Goal: Task Accomplishment & Management: Manage account settings

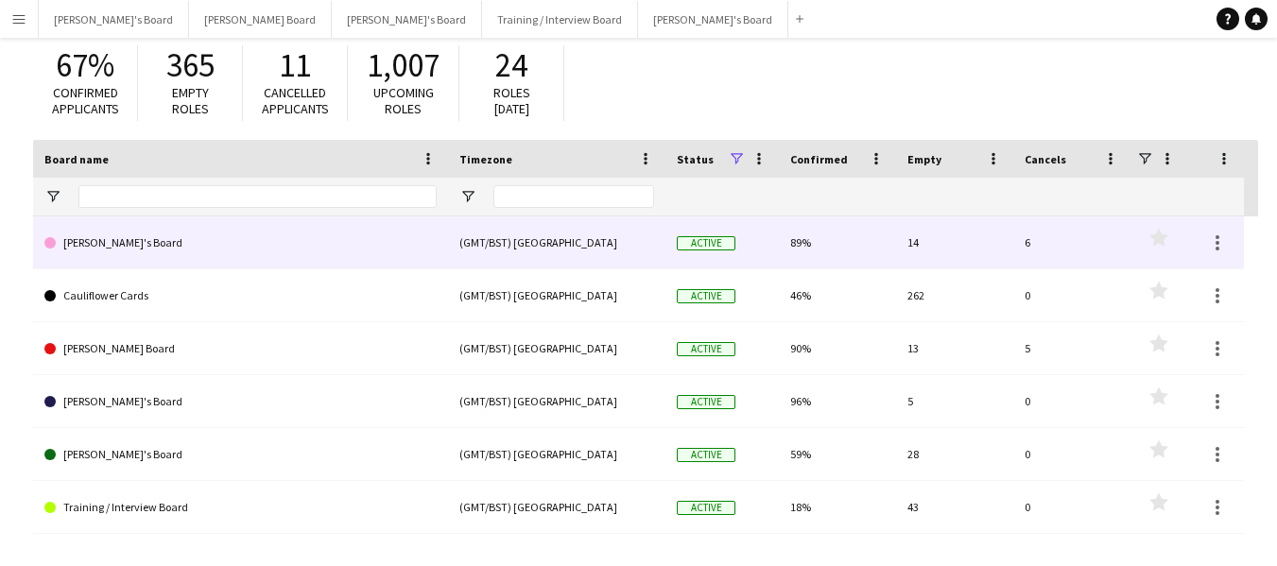
scroll to position [154, 0]
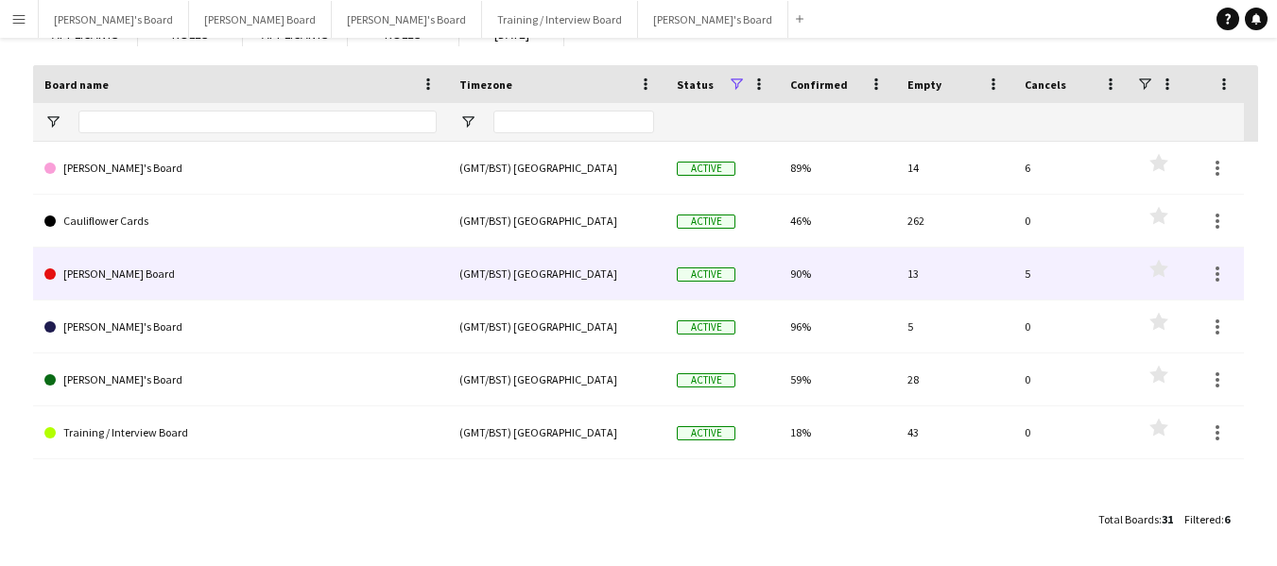
click at [98, 270] on link "[PERSON_NAME] Board" at bounding box center [240, 274] width 392 height 53
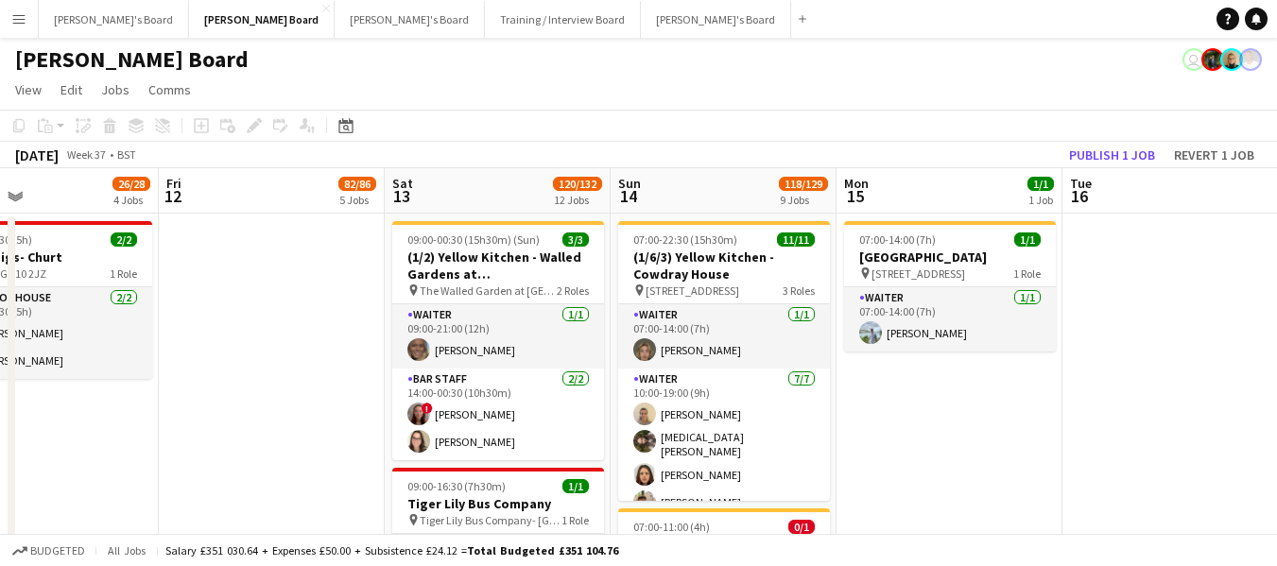
scroll to position [0, 628]
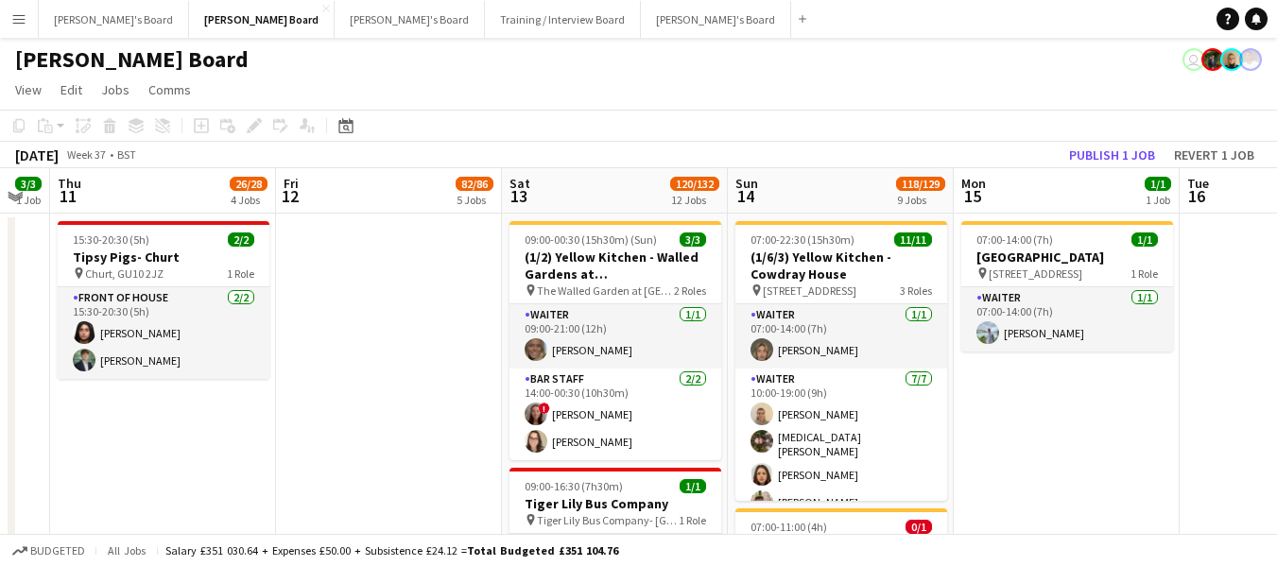
drag, startPoint x: 800, startPoint y: 187, endPoint x: 162, endPoint y: 164, distance: 638.5
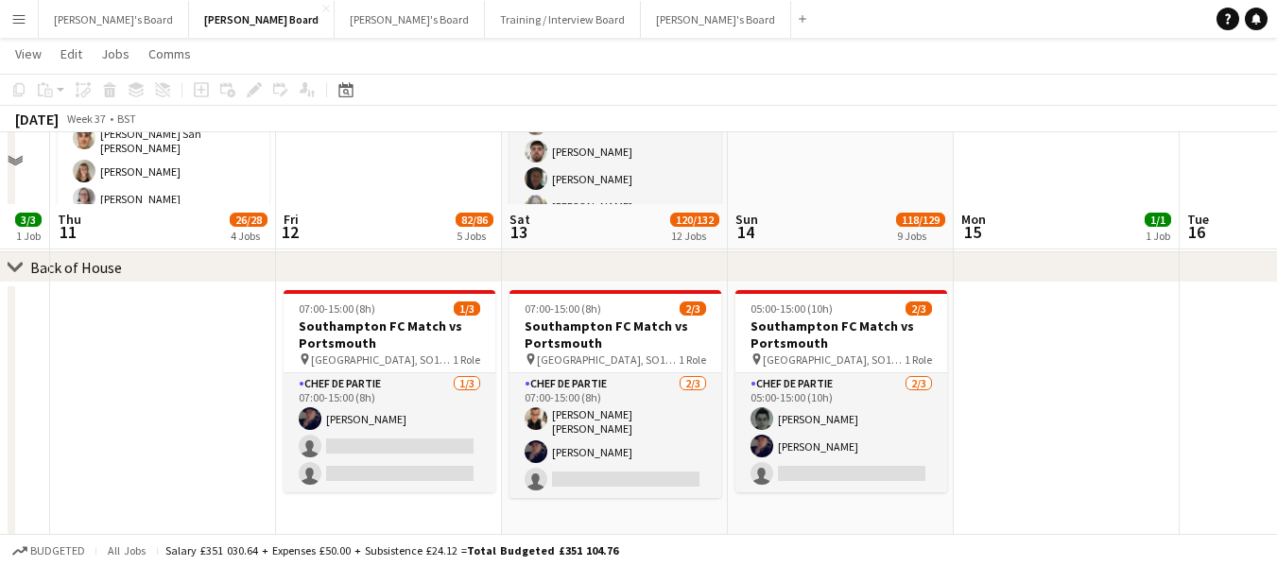
scroll to position [2742, 0]
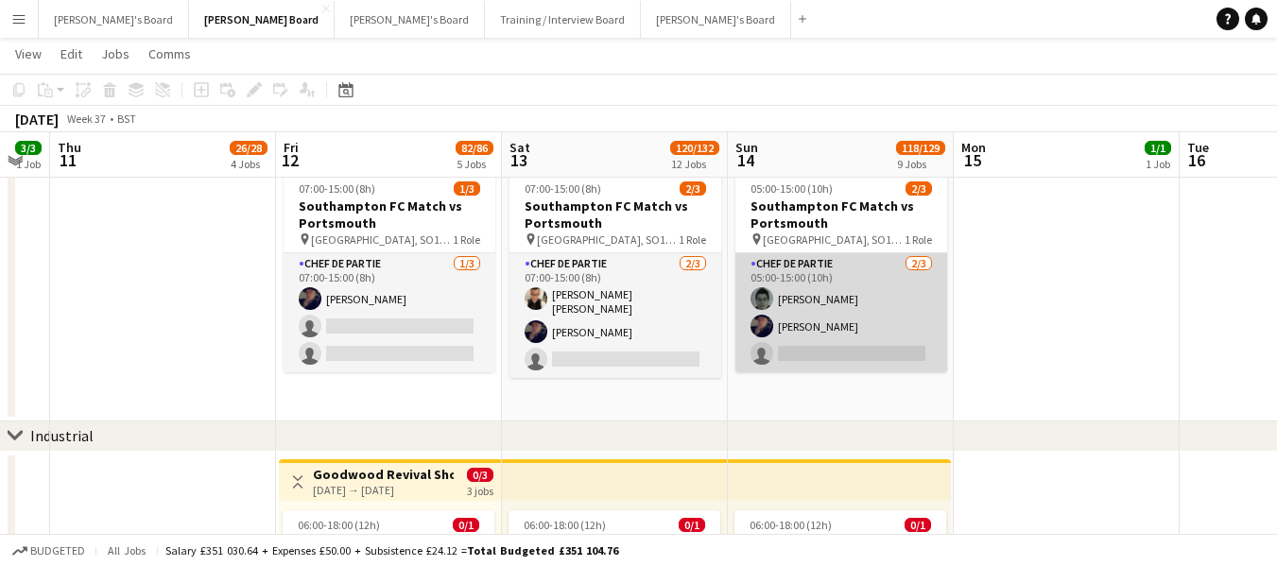
click at [786, 260] on app-card-role "Chef de Partie [DATE] 05:00-15:00 (10h) [PERSON_NAME] [PERSON_NAME] single-neut…" at bounding box center [842, 312] width 212 height 119
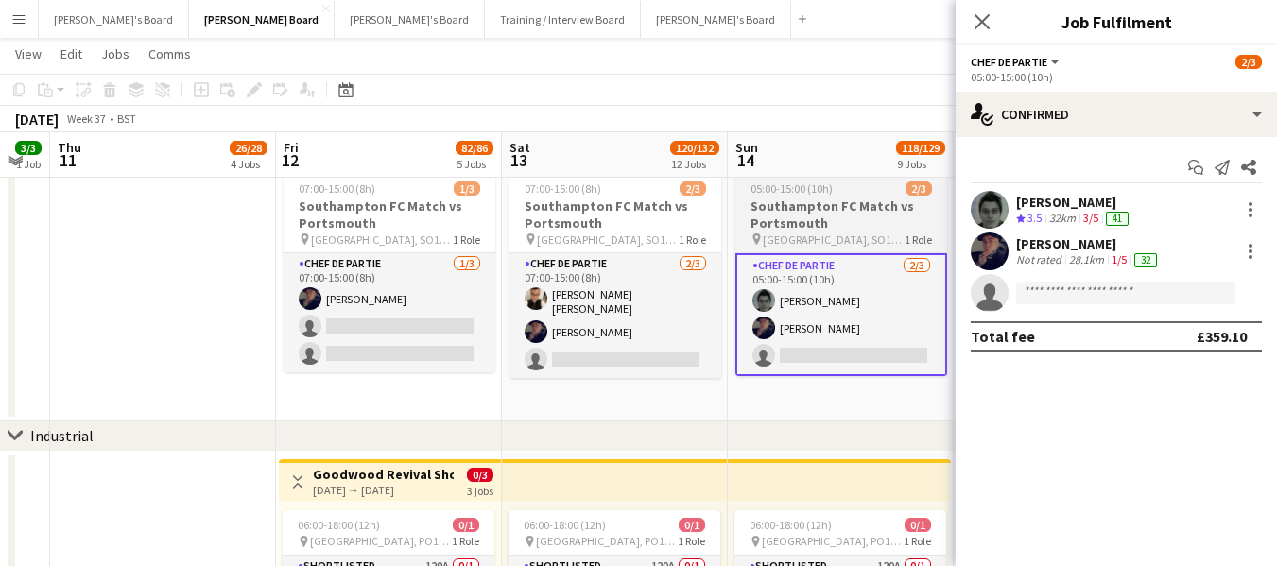
click at [805, 187] on span "05:00-15:00 (10h)" at bounding box center [792, 189] width 82 height 14
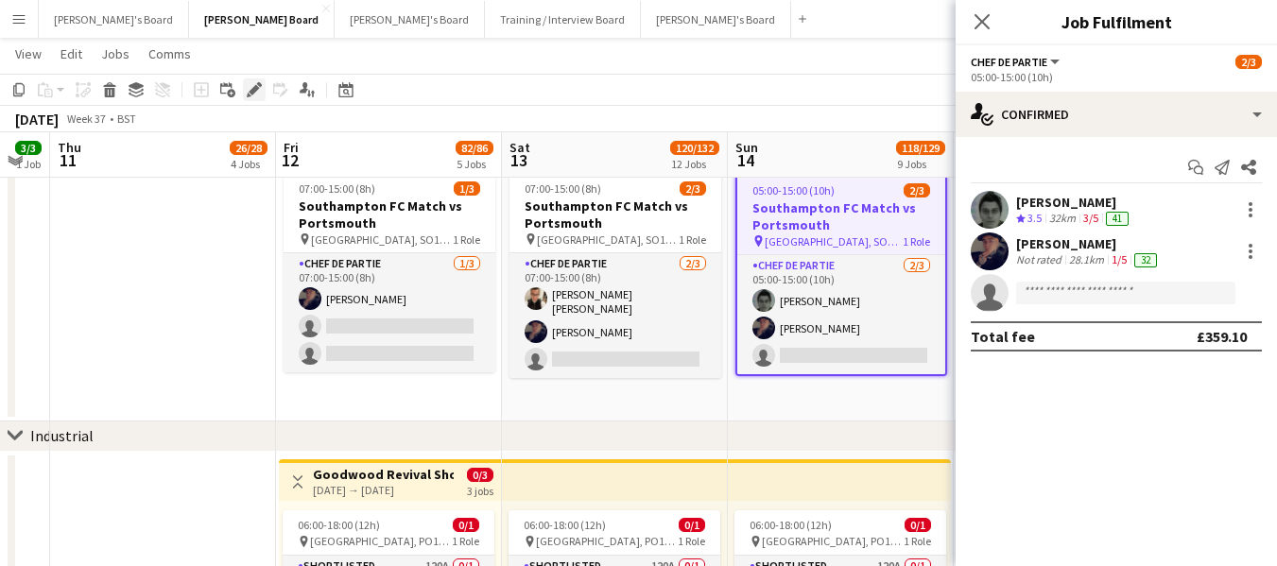
click at [258, 85] on icon at bounding box center [259, 84] width 5 height 5
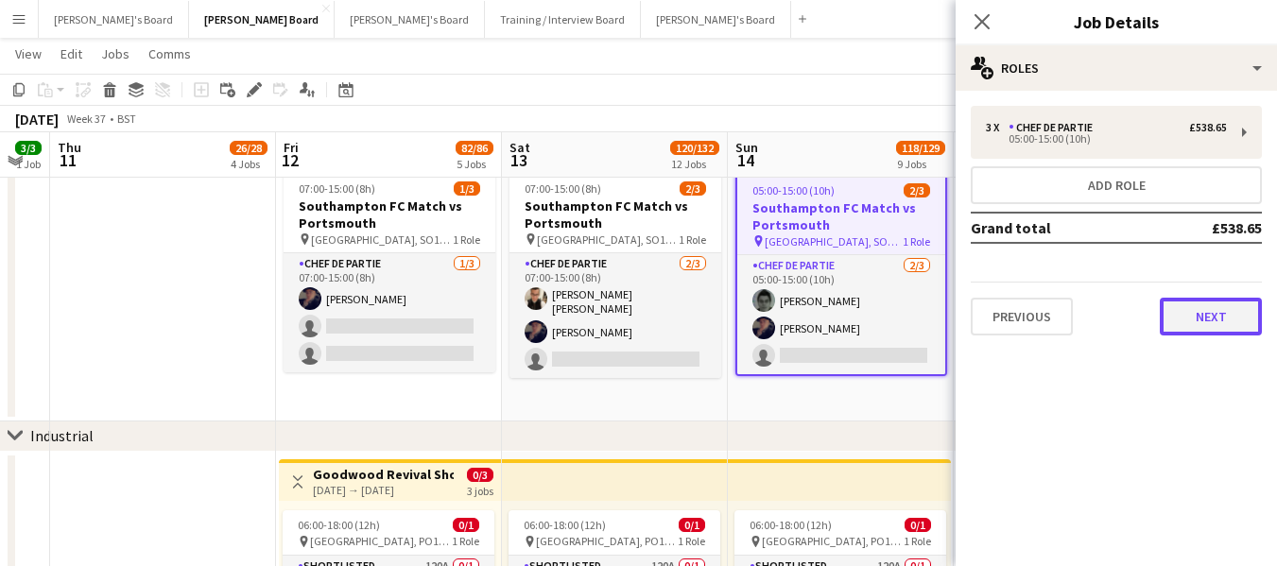
click at [1197, 318] on button "Next" at bounding box center [1211, 317] width 102 height 38
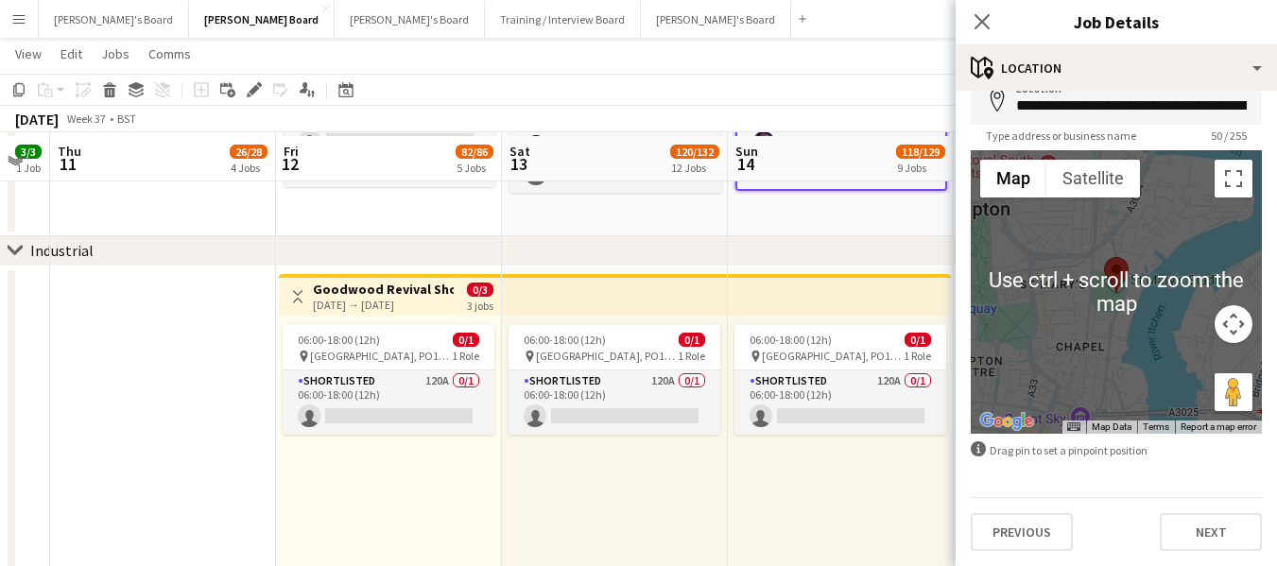
scroll to position [2931, 0]
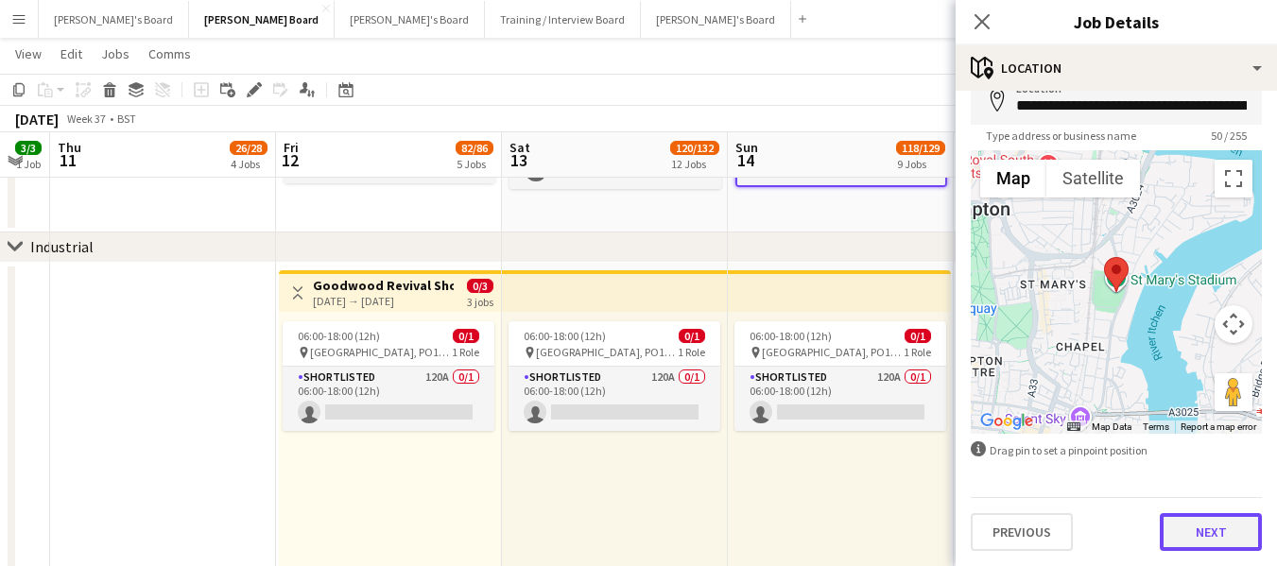
click at [1205, 534] on button "Next" at bounding box center [1211, 532] width 102 height 38
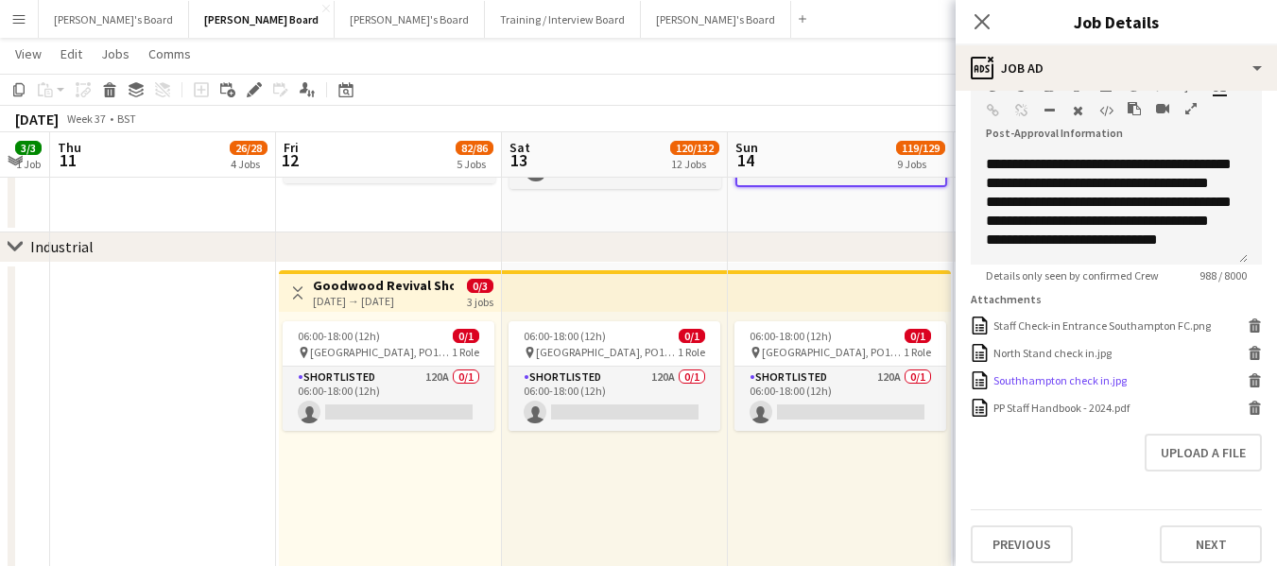
scroll to position [473, 0]
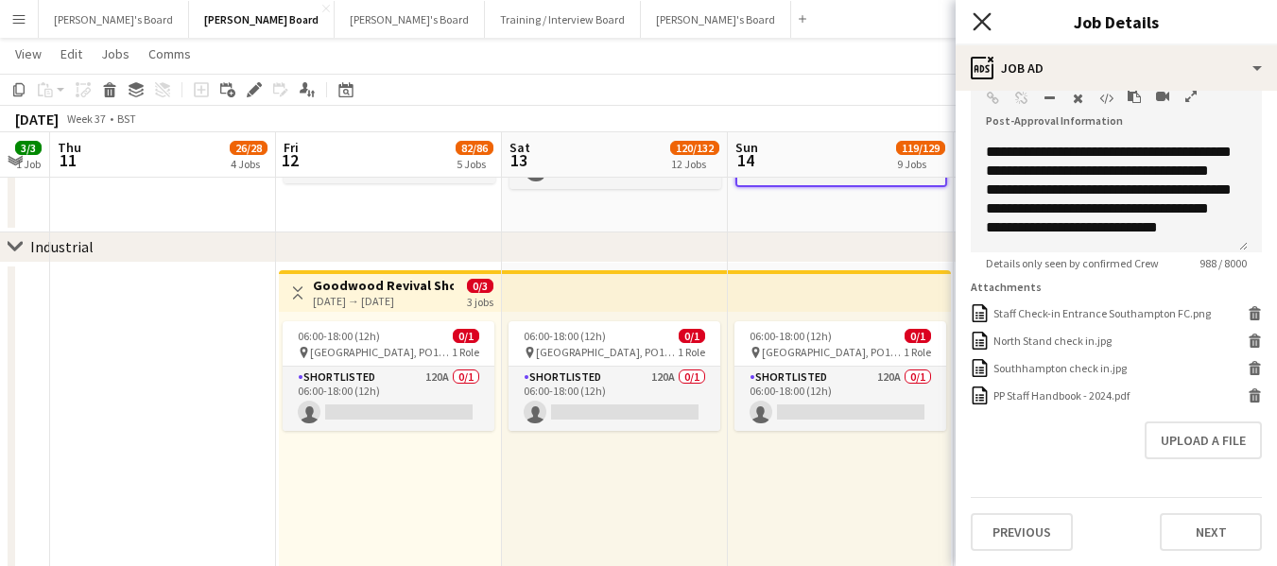
click at [983, 20] on icon at bounding box center [982, 21] width 18 height 18
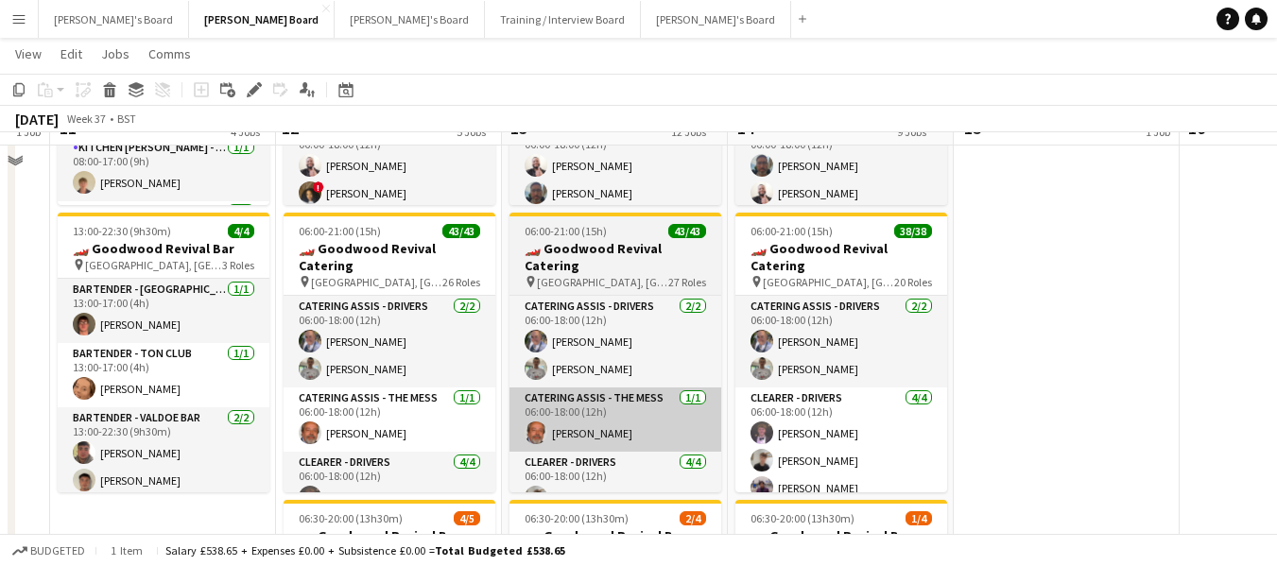
scroll to position [1497, 0]
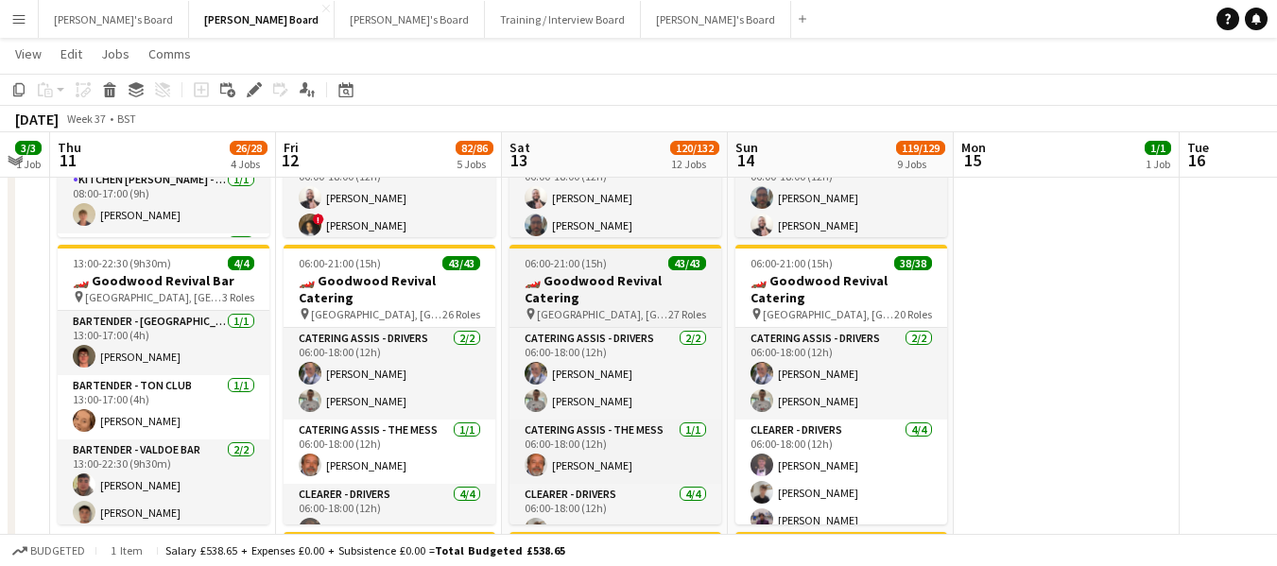
click at [595, 275] on h3 "🏎️ Goodwood Revival Catering" at bounding box center [616, 289] width 212 height 34
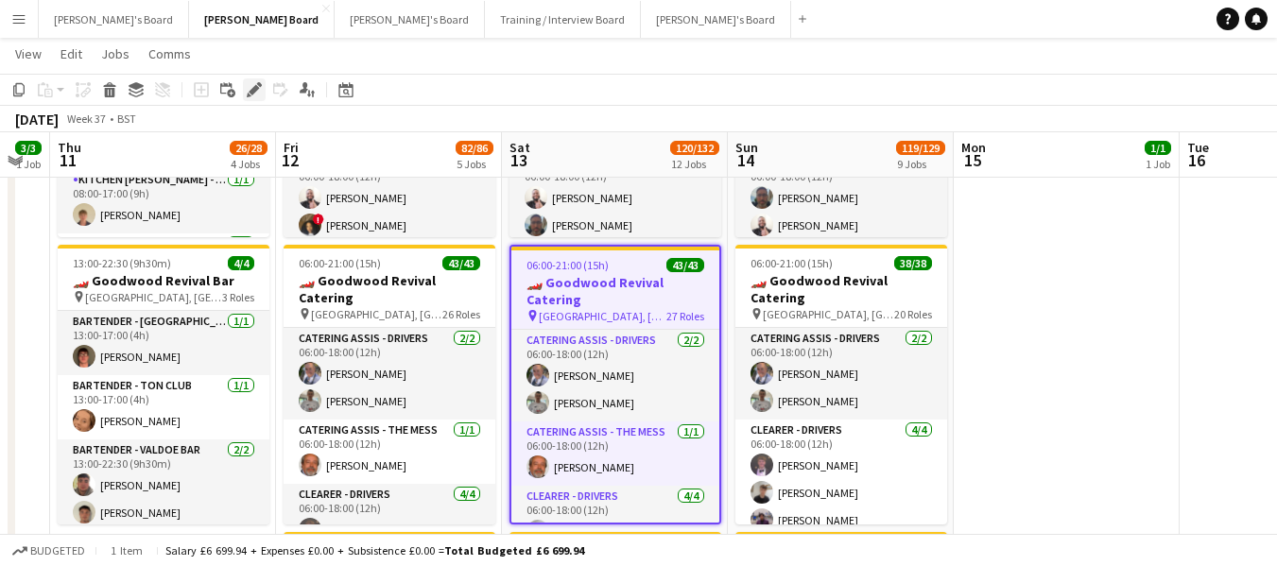
click at [255, 89] on icon at bounding box center [254, 90] width 10 height 10
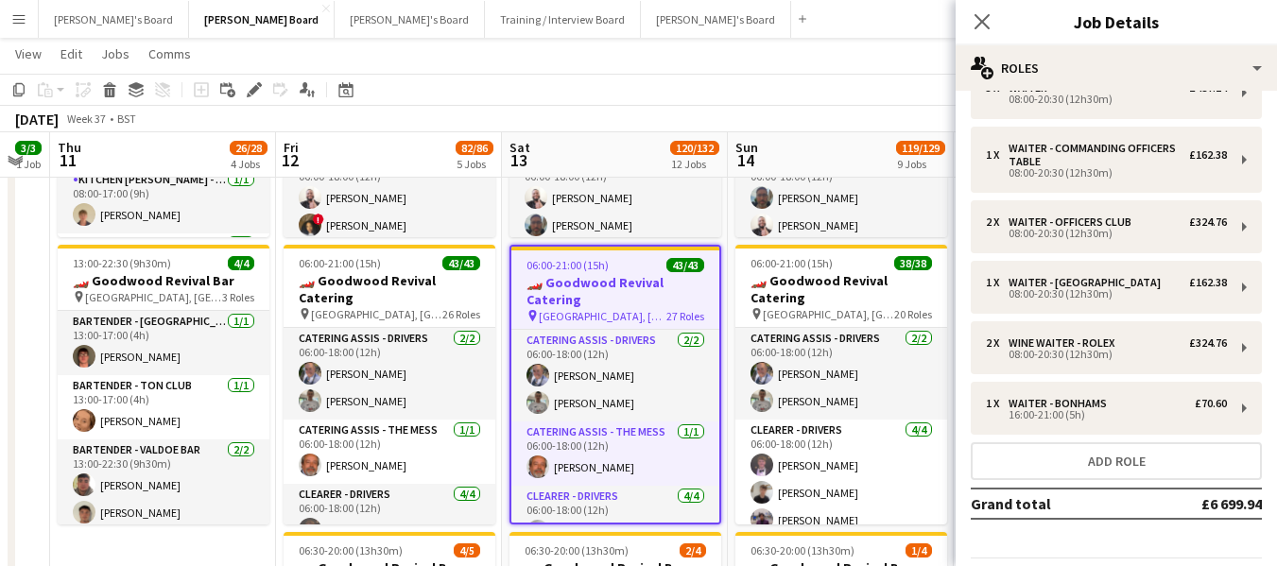
scroll to position [1397, 0]
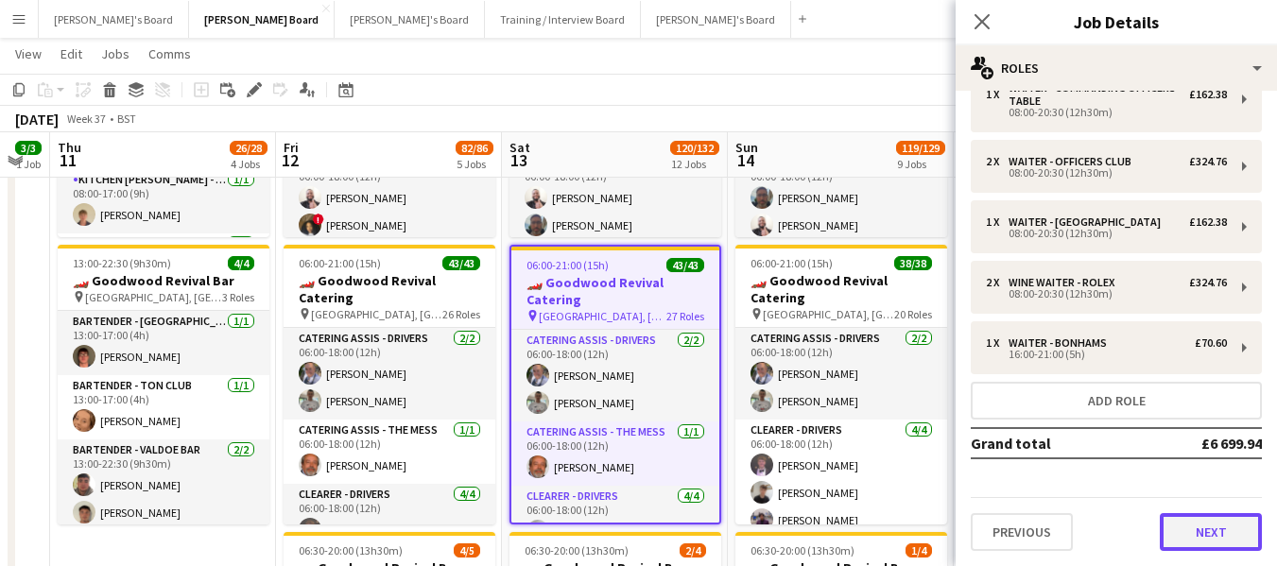
click at [1211, 527] on button "Next" at bounding box center [1211, 532] width 102 height 38
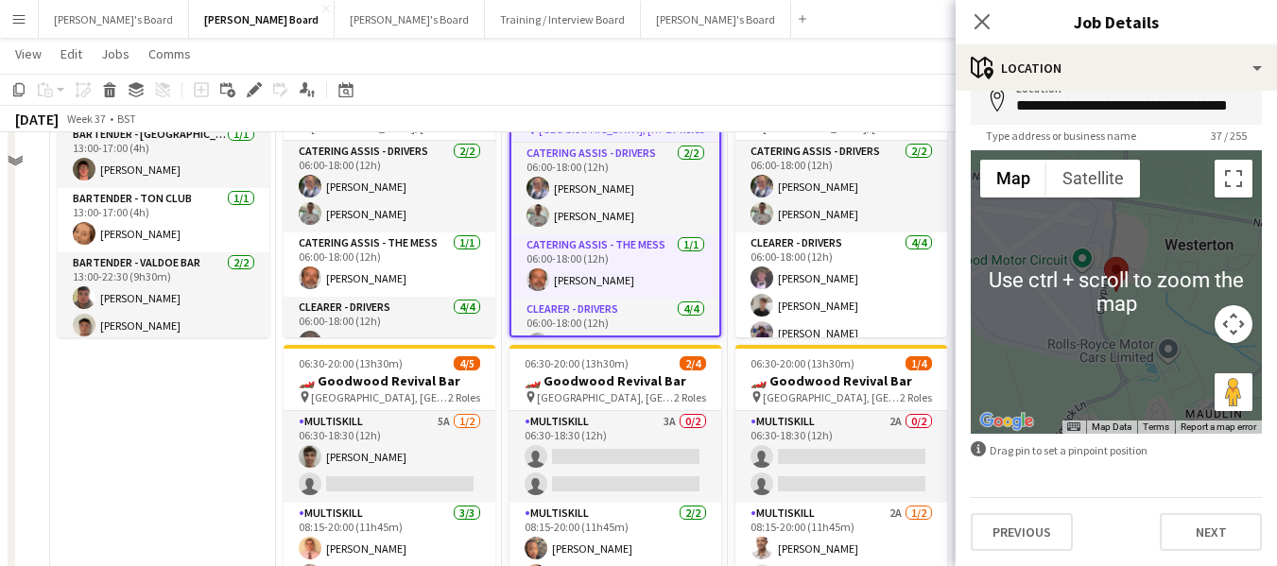
scroll to position [1686, 0]
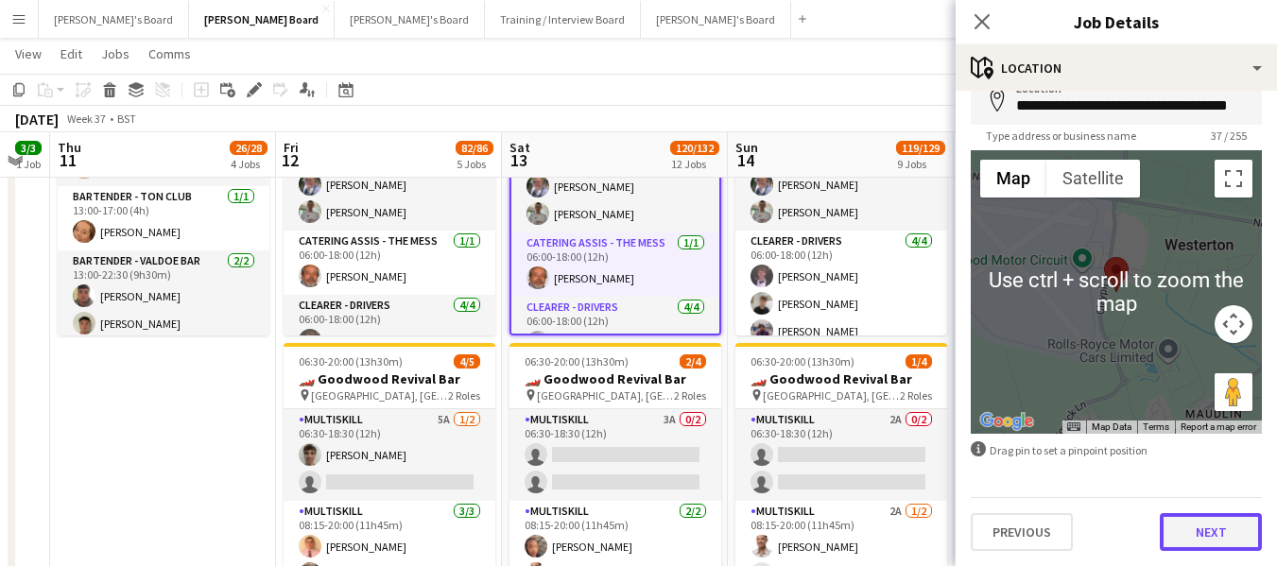
click at [1223, 534] on button "Next" at bounding box center [1211, 532] width 102 height 38
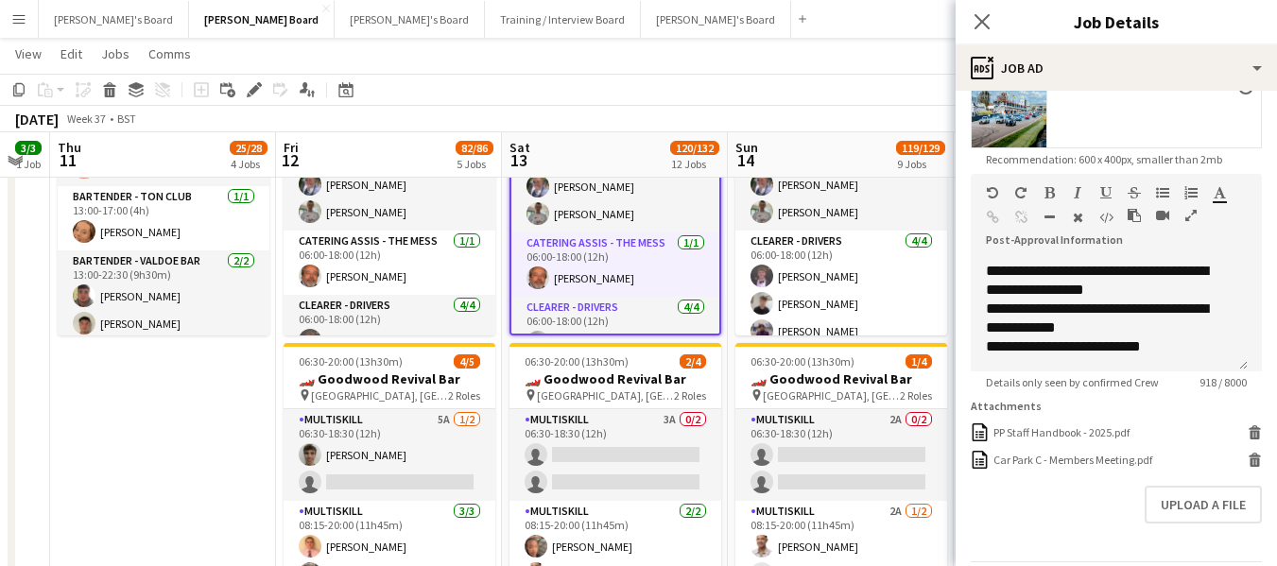
scroll to position [378, 0]
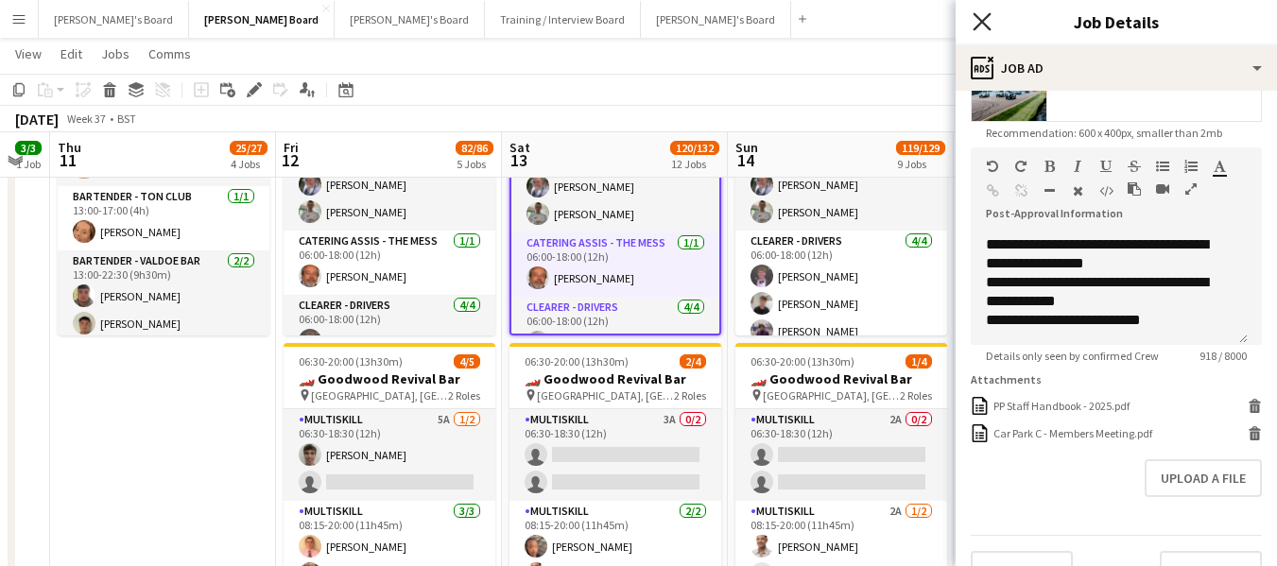
click at [981, 27] on icon "Close pop-in" at bounding box center [982, 21] width 18 height 18
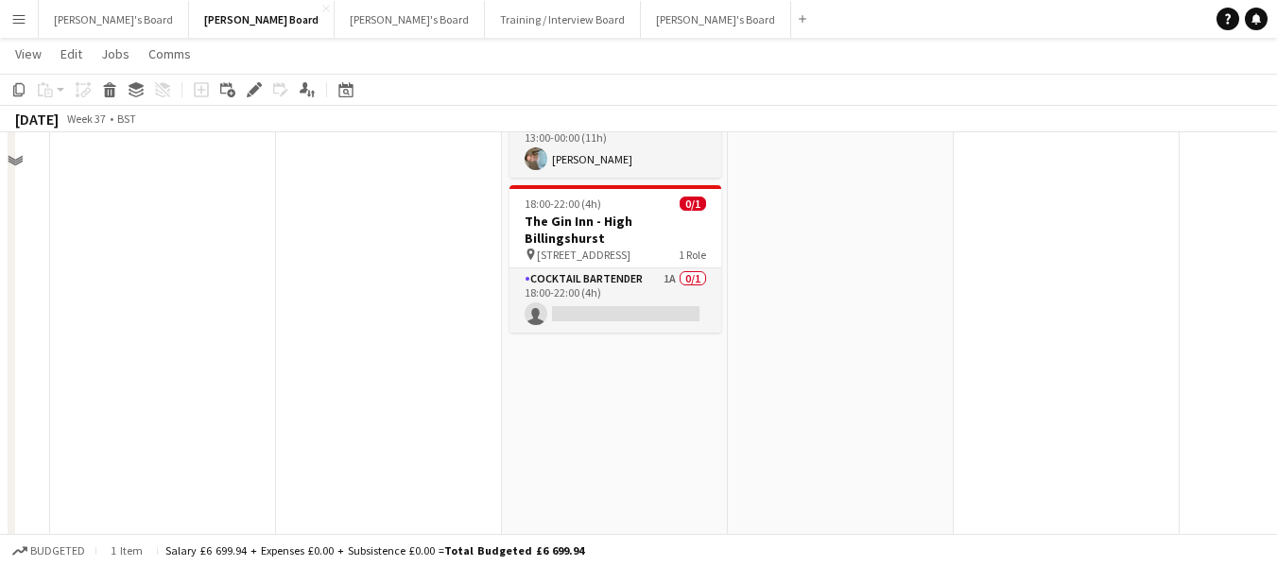
scroll to position [851, 0]
